Goal: Information Seeking & Learning: Learn about a topic

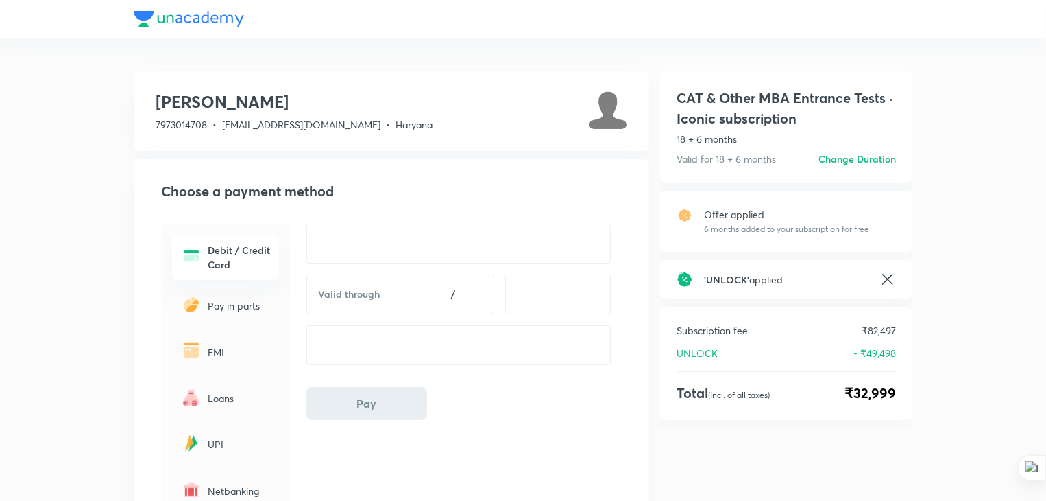
click at [233, 21] on div at bounding box center [523, 19] width 779 height 38
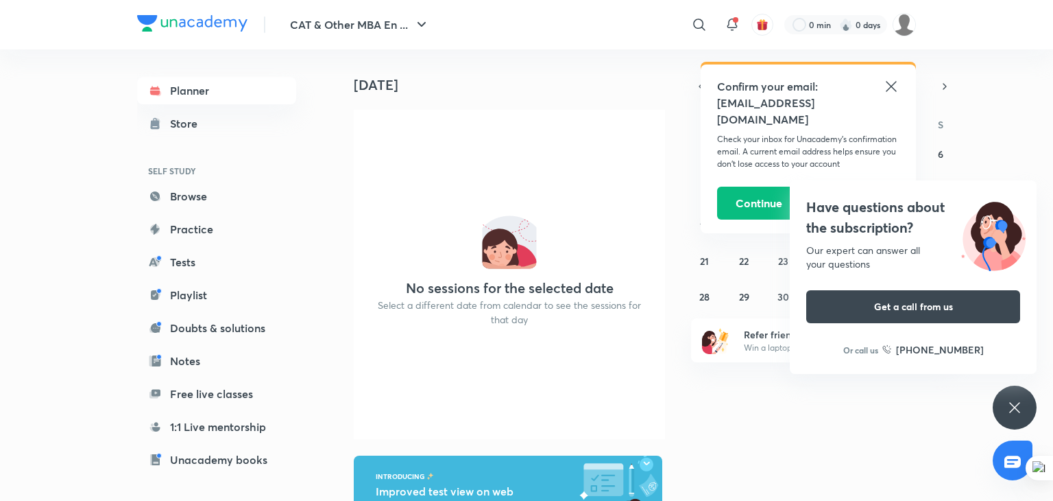
click at [861, 440] on div "Today No sessions for the selected date Select a different date from calendar t…" at bounding box center [693, 274] width 716 height 451
click at [888, 85] on icon at bounding box center [891, 86] width 16 height 16
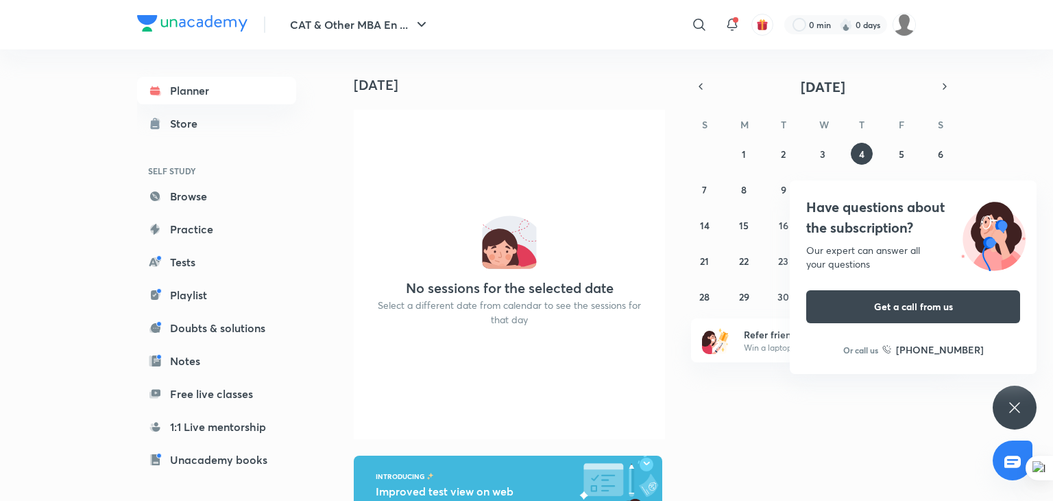
click at [899, 395] on div "Today No sessions for the selected date Select a different date from calendar t…" at bounding box center [693, 274] width 716 height 451
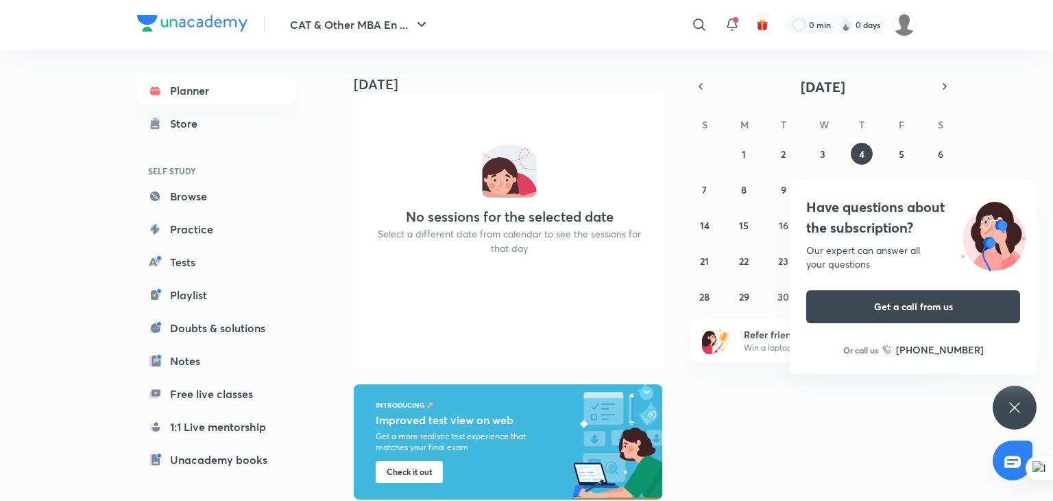
scroll to position [91, 0]
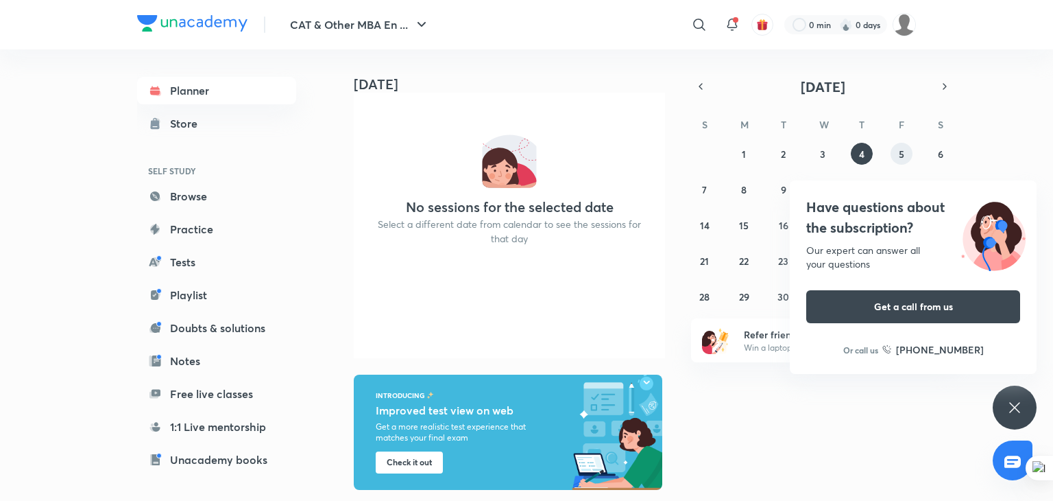
click at [894, 155] on button "5" at bounding box center [902, 154] width 22 height 22
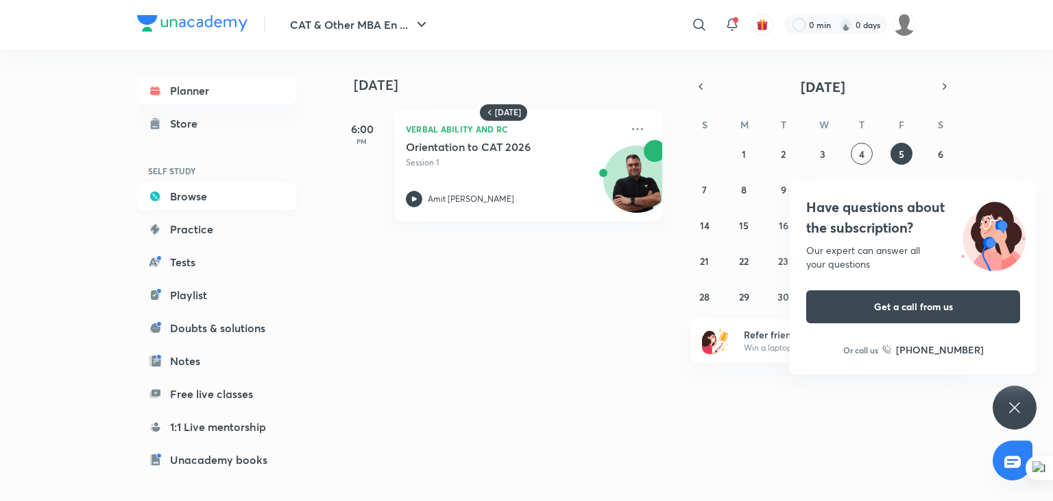
scroll to position [117, 0]
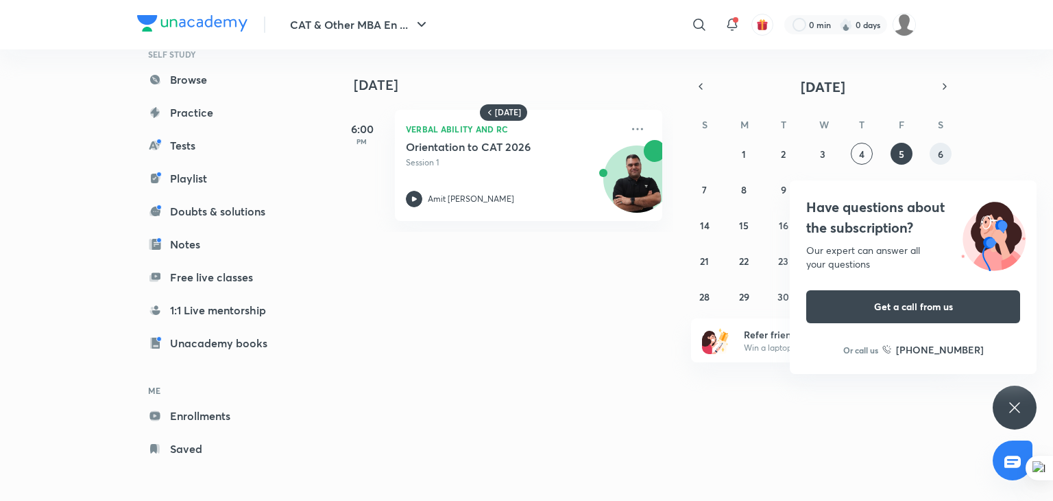
click at [933, 154] on button "6" at bounding box center [941, 154] width 22 height 22
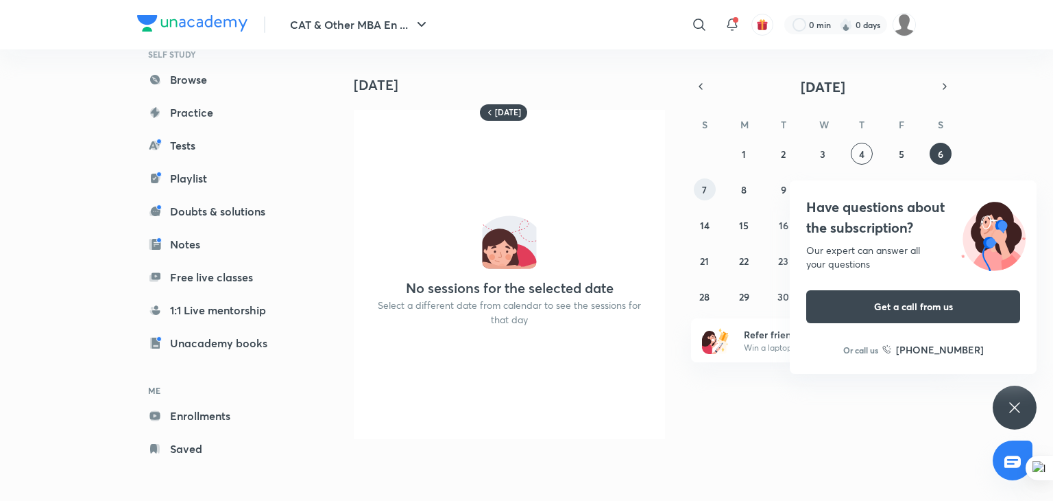
click at [708, 184] on button "7" at bounding box center [705, 189] width 22 height 22
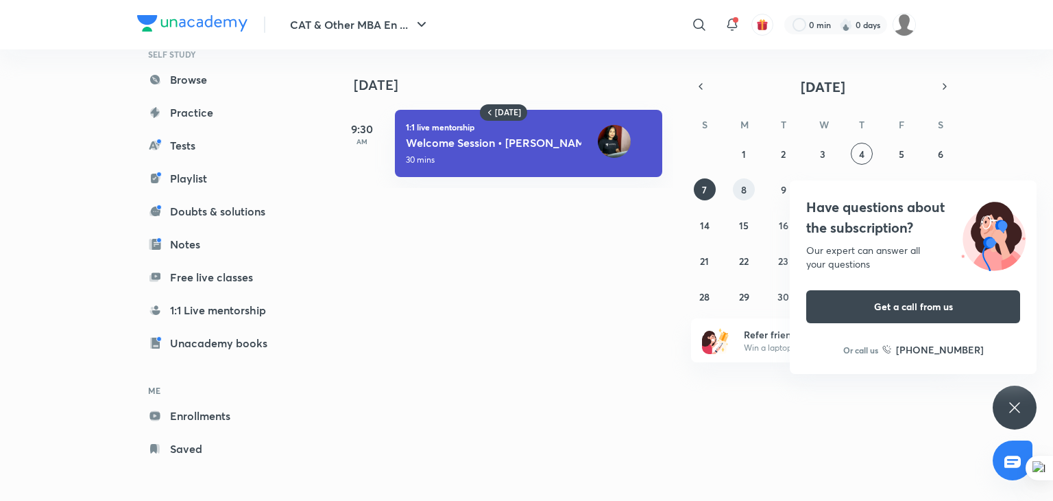
click at [738, 192] on button "8" at bounding box center [744, 189] width 22 height 22
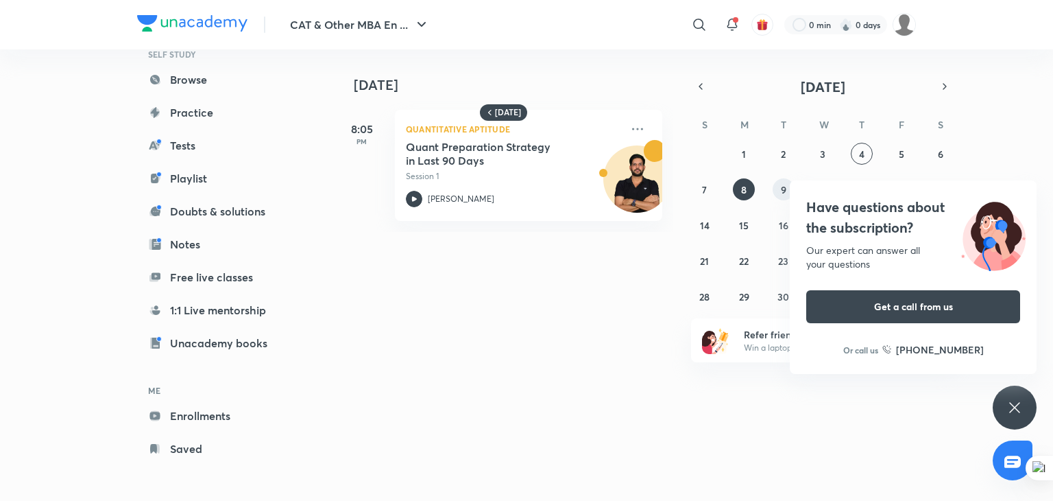
click at [781, 191] on abbr "9" at bounding box center [783, 189] width 5 height 13
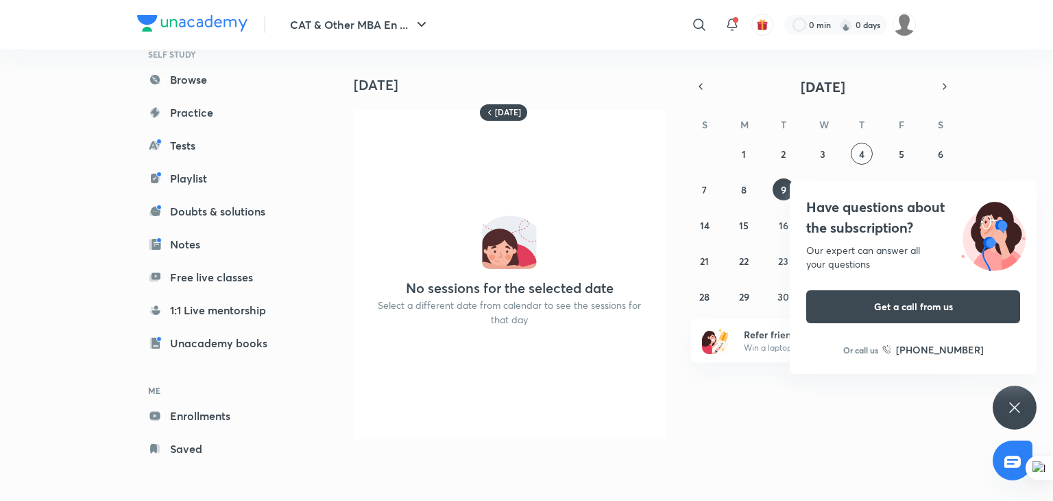
click at [1015, 184] on div "Have questions about the subscription? Our expert can answer all your questions…" at bounding box center [913, 276] width 247 height 193
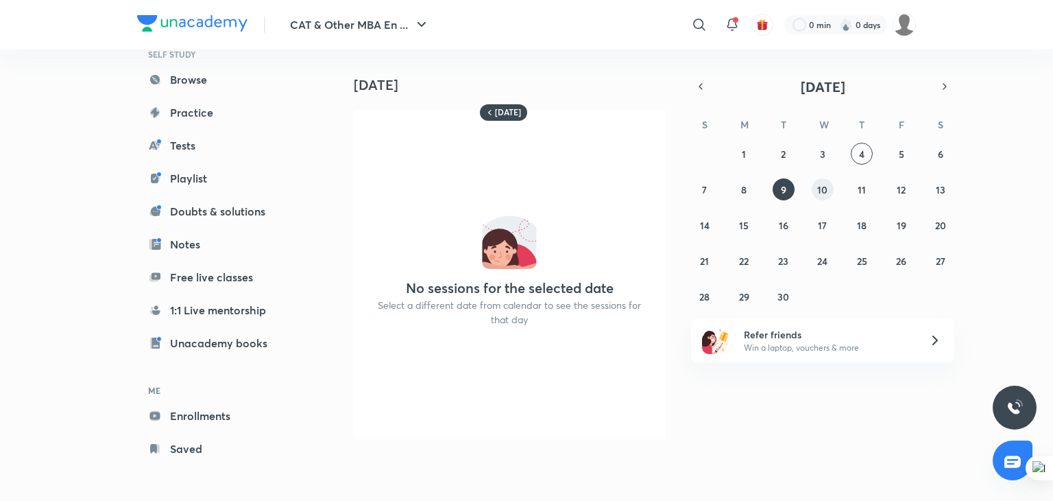
click at [825, 189] on abbr "10" at bounding box center [822, 189] width 10 height 13
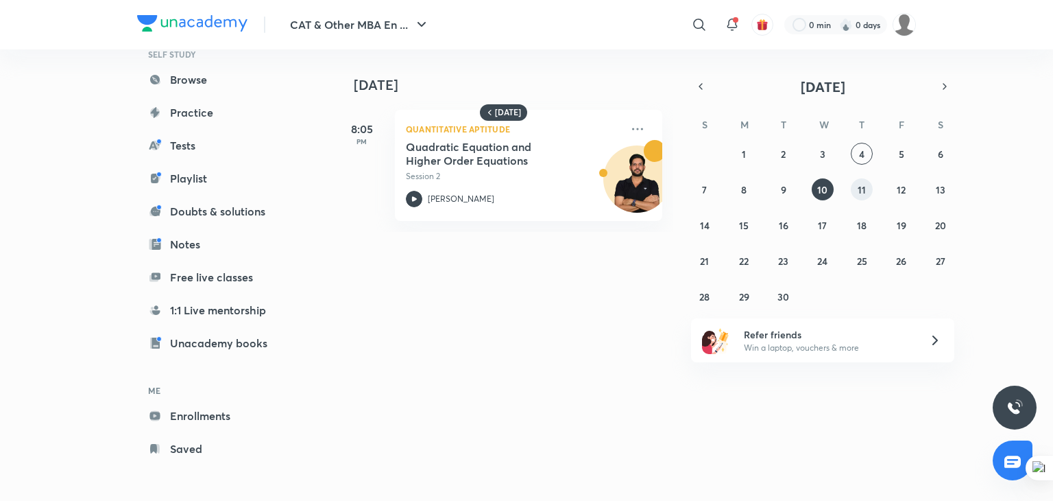
click at [855, 189] on button "11" at bounding box center [862, 189] width 22 height 22
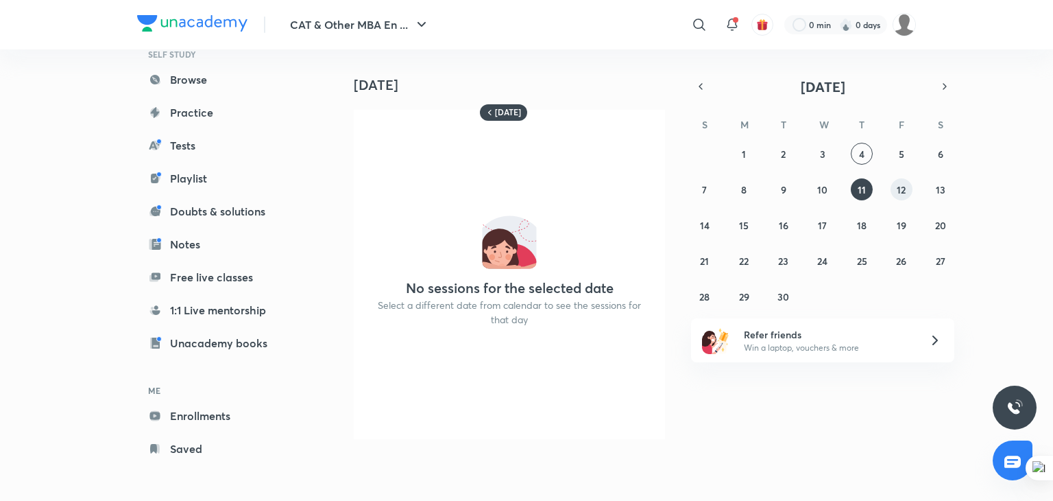
click at [900, 190] on abbr "12" at bounding box center [901, 189] width 9 height 13
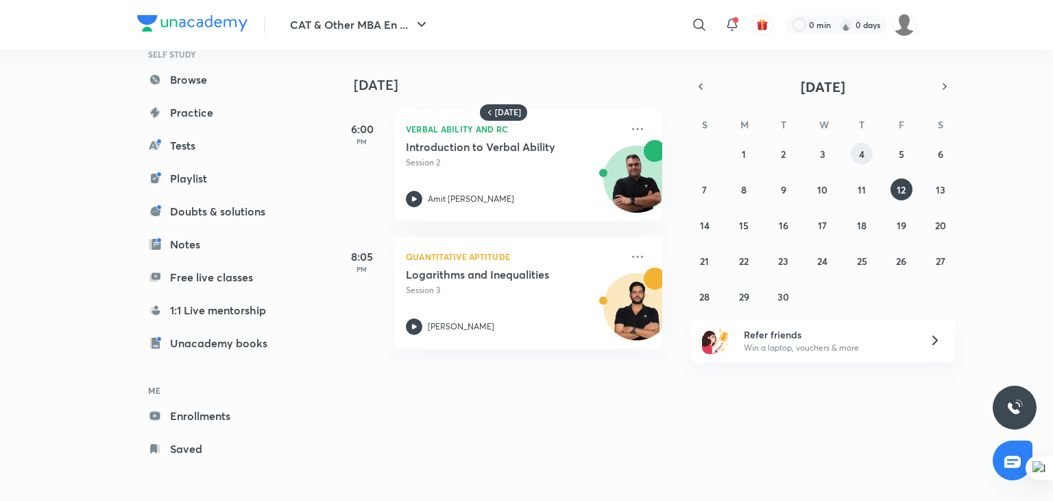
click at [866, 156] on button "4" at bounding box center [862, 154] width 22 height 22
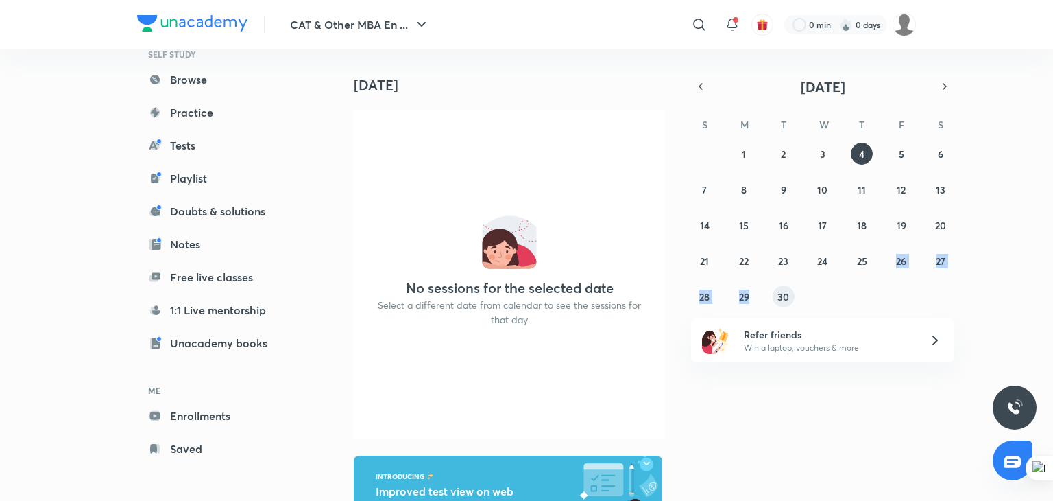
drag, startPoint x: 868, startPoint y: 248, endPoint x: 779, endPoint y: 291, distance: 99.1
click at [779, 291] on div "31 1 2 3 4 5 6 7 8 9 10 11 12 13 14 15 16 17 18 19 20 21 22 23 24 25 26 27 28 2…" at bounding box center [822, 225] width 263 height 165
click at [779, 291] on abbr "30" at bounding box center [784, 296] width 12 height 13
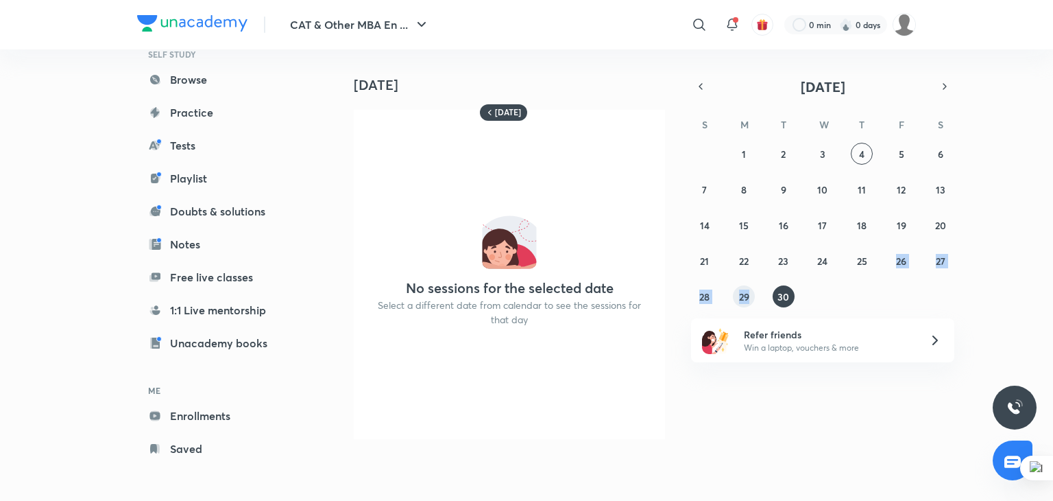
click at [746, 294] on abbr "29" at bounding box center [744, 296] width 10 height 13
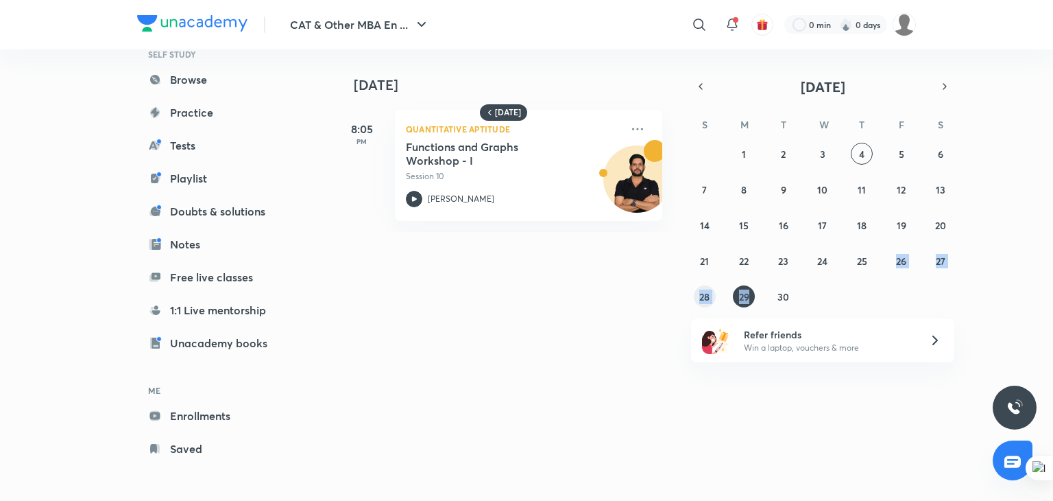
click at [708, 299] on abbr "28" at bounding box center [704, 296] width 10 height 13
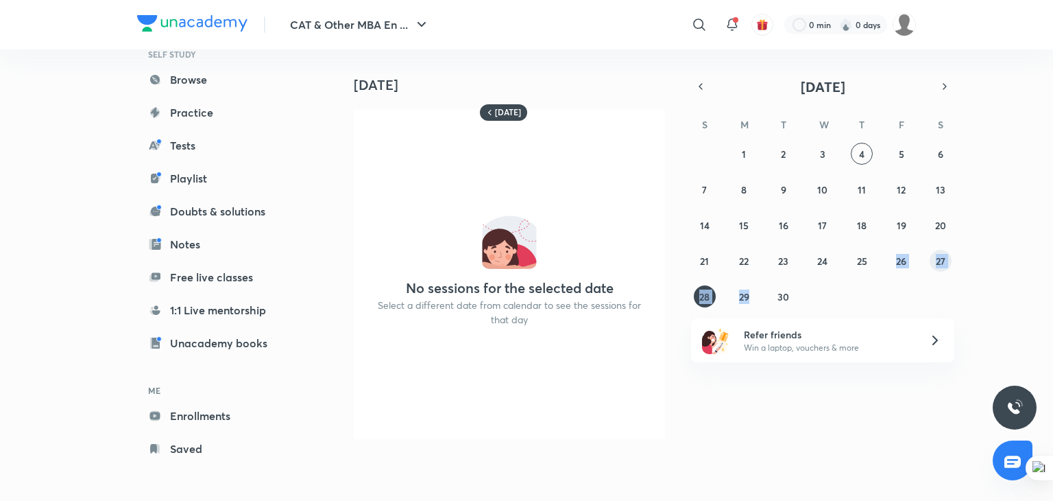
click at [936, 259] on abbr "27" at bounding box center [941, 260] width 10 height 13
click at [898, 262] on abbr "26" at bounding box center [901, 260] width 10 height 13
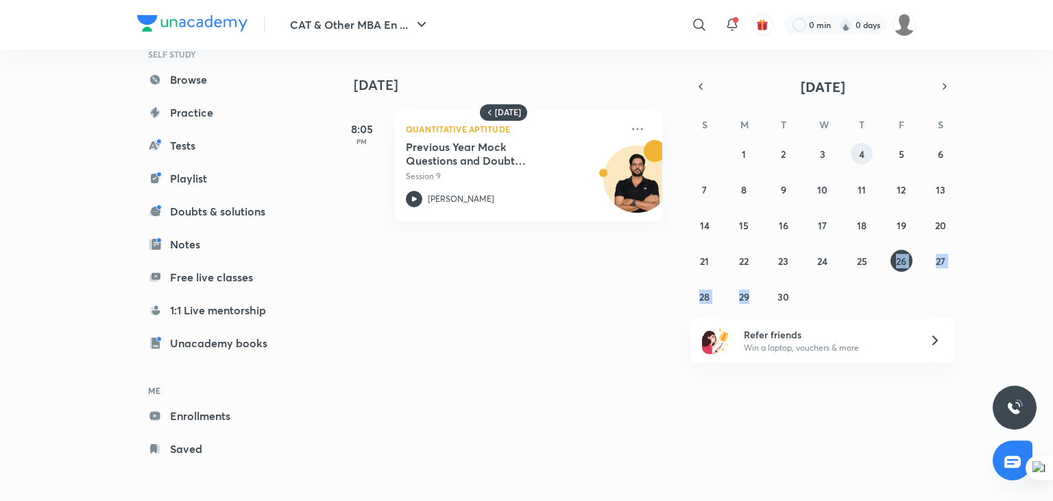
click at [869, 152] on button "4" at bounding box center [862, 154] width 22 height 22
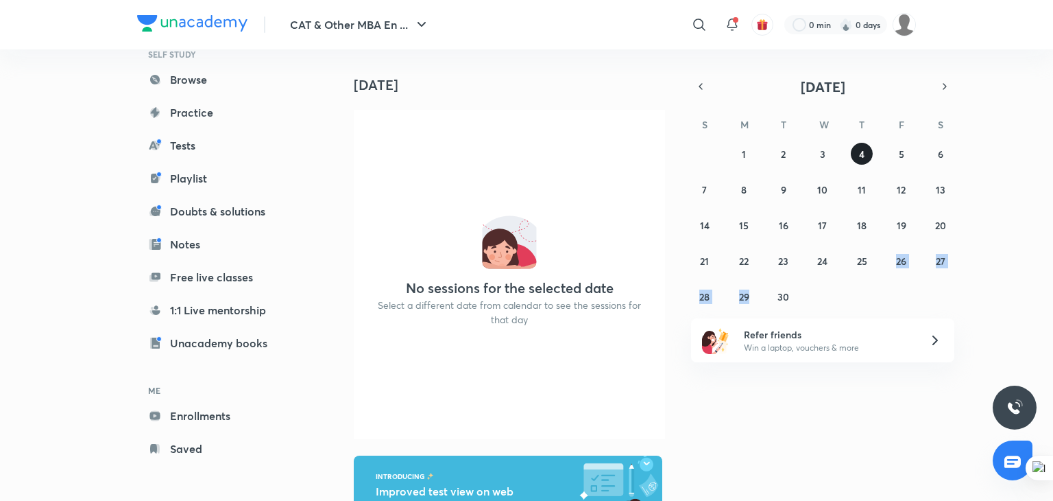
click at [859, 155] on abbr "4" at bounding box center [861, 153] width 5 height 13
click at [900, 163] on button "5" at bounding box center [902, 154] width 22 height 22
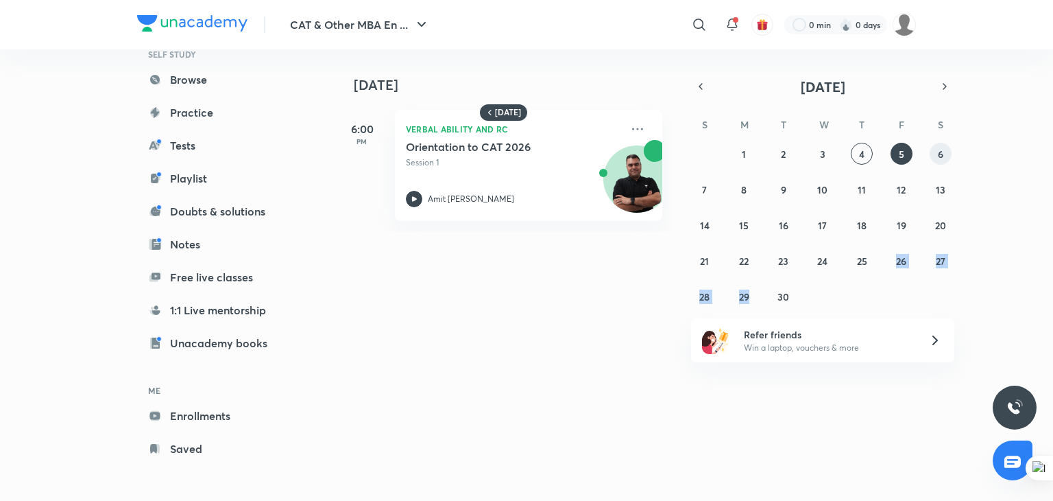
click at [937, 163] on button "6" at bounding box center [941, 154] width 22 height 22
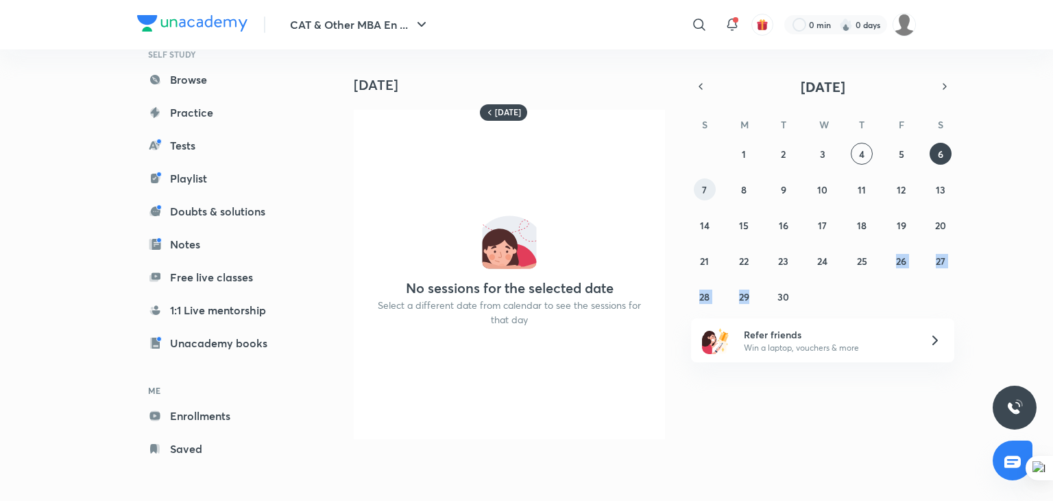
click at [713, 191] on button "7" at bounding box center [705, 189] width 22 height 22
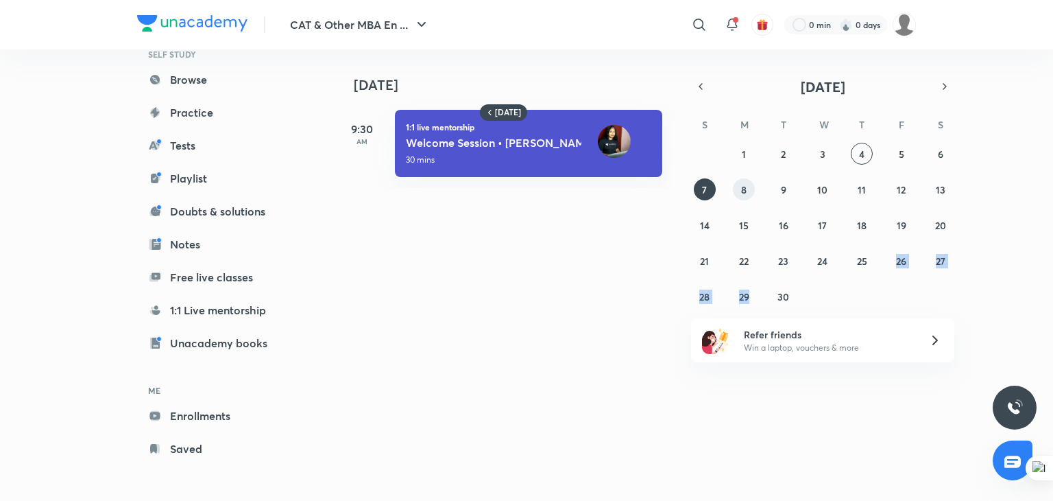
click at [753, 190] on button "8" at bounding box center [744, 189] width 22 height 22
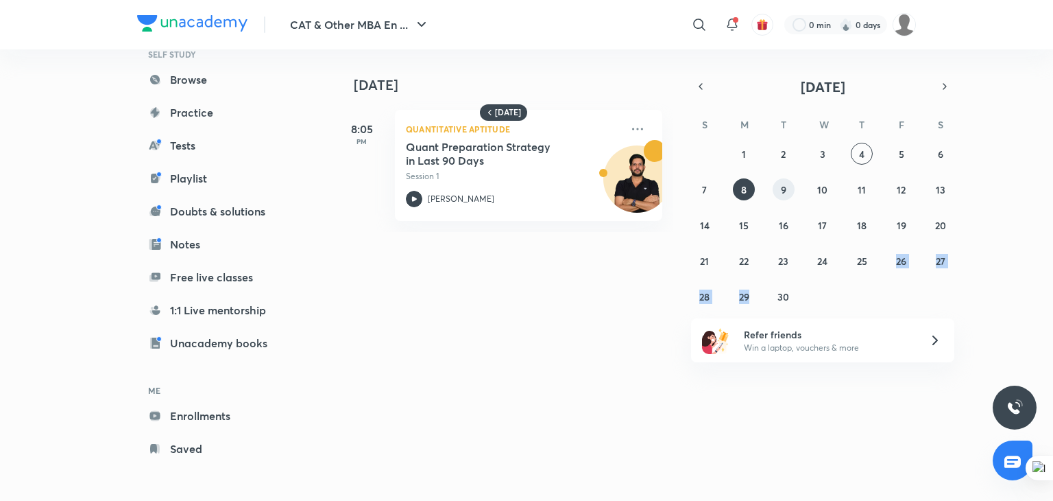
click at [789, 198] on button "9" at bounding box center [784, 189] width 22 height 22
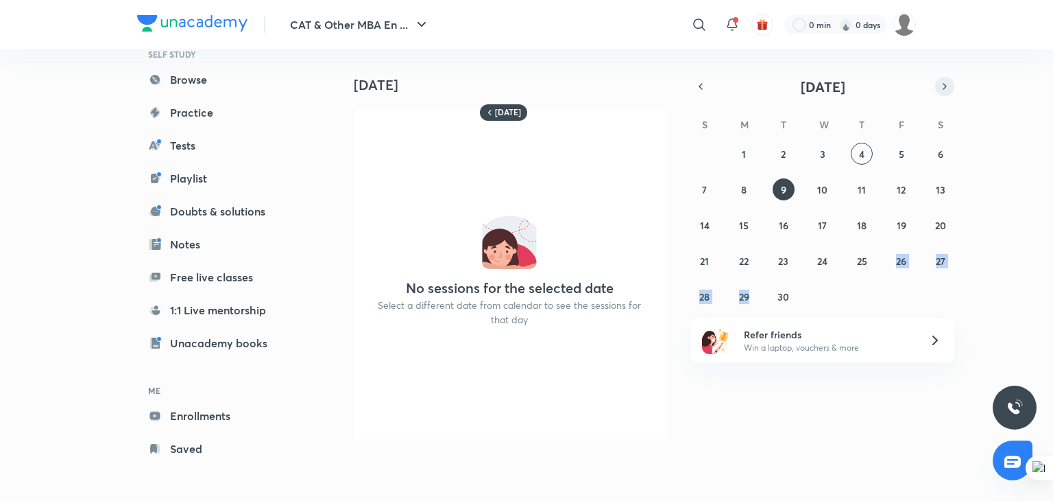
click at [942, 84] on icon "button" at bounding box center [944, 86] width 11 height 12
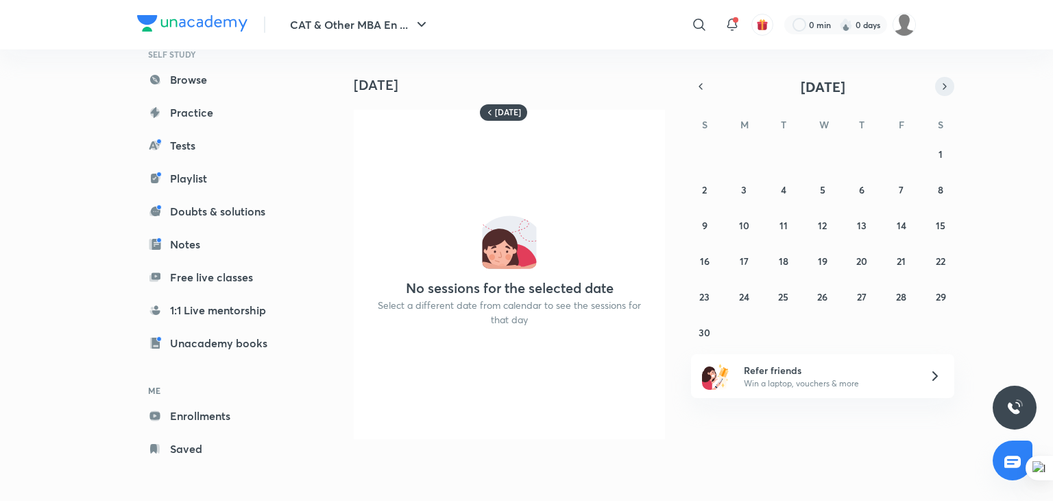
click at [942, 84] on icon "button" at bounding box center [944, 86] width 11 height 12
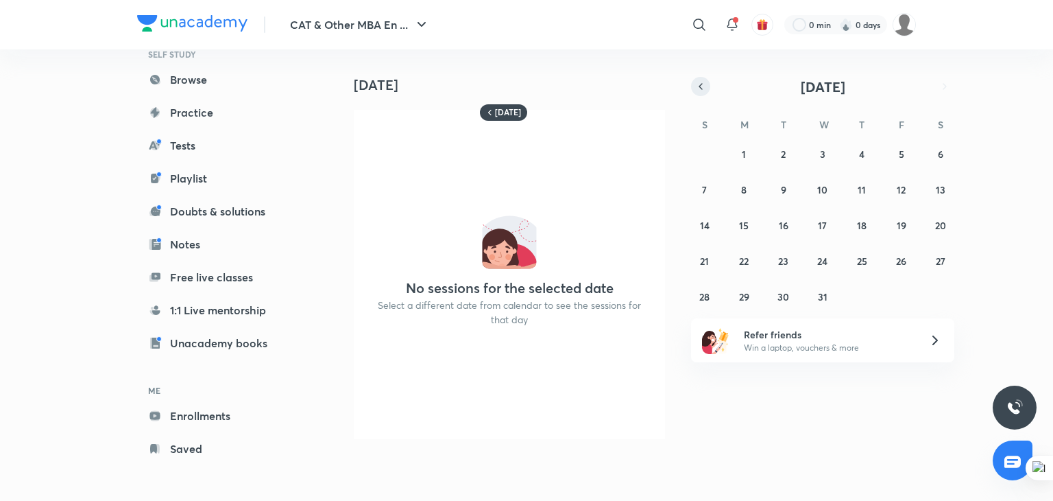
click at [699, 82] on icon "button" at bounding box center [700, 86] width 11 height 12
click at [872, 230] on div "26 27 28 29 30 31 1 2 3 4 5 6 7 8 9 10 11 12 13 14 15 16 17 18 19 20 21 22 23 2…" at bounding box center [822, 243] width 263 height 200
click at [861, 219] on abbr "13" at bounding box center [862, 225] width 10 height 13
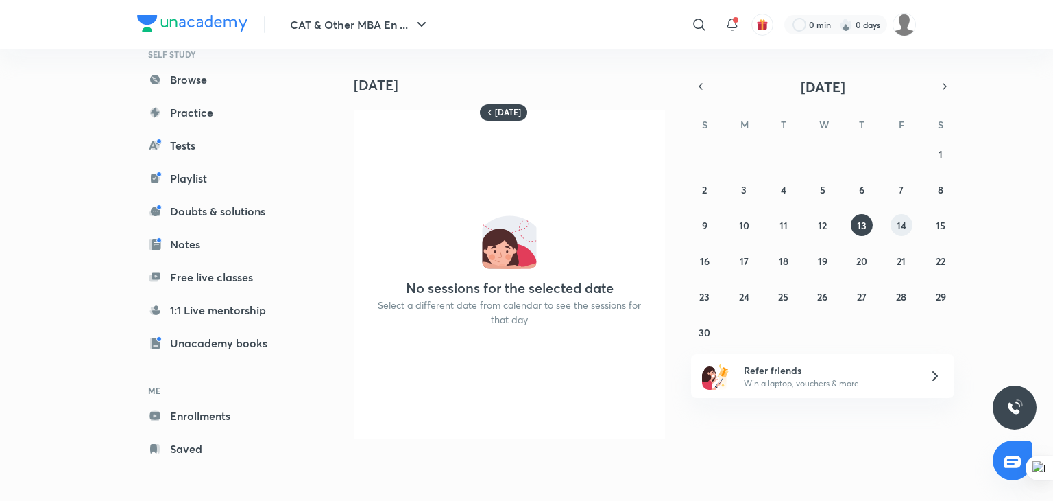
click at [892, 223] on button "14" at bounding box center [902, 225] width 22 height 22
click at [934, 221] on button "15" at bounding box center [941, 225] width 22 height 22
click at [708, 259] on abbr "16" at bounding box center [705, 260] width 10 height 13
click at [743, 259] on abbr "17" at bounding box center [744, 260] width 9 height 13
click at [784, 263] on abbr "18" at bounding box center [784, 260] width 10 height 13
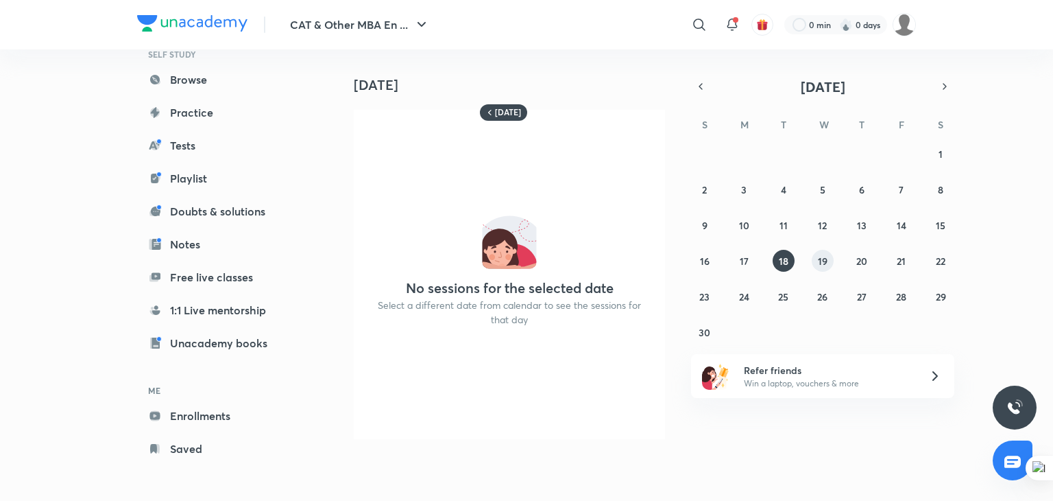
click at [820, 264] on abbr "19" at bounding box center [823, 260] width 10 height 13
click at [697, 84] on icon "button" at bounding box center [700, 86] width 11 height 12
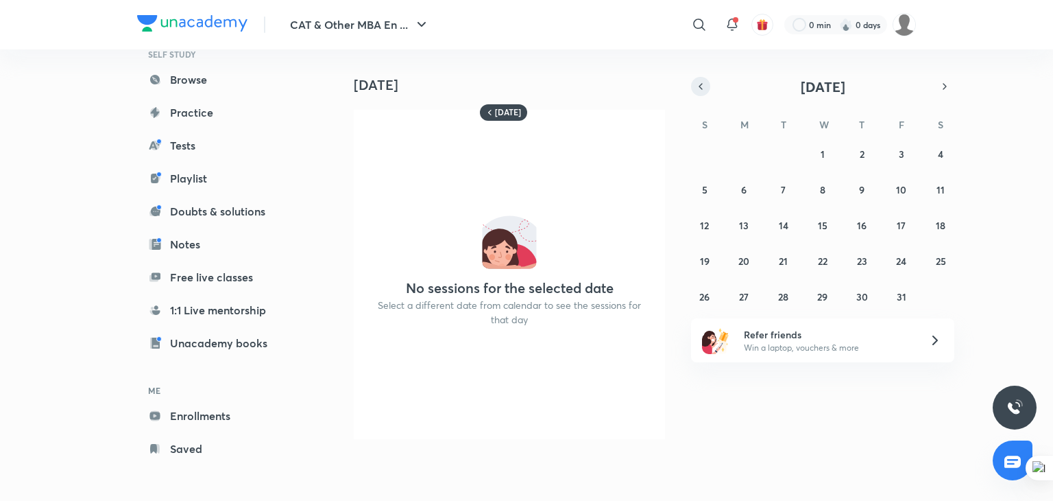
click at [697, 84] on icon "button" at bounding box center [700, 86] width 11 height 12
click at [863, 160] on button "4" at bounding box center [862, 154] width 22 height 22
